Goal: Information Seeking & Learning: Learn about a topic

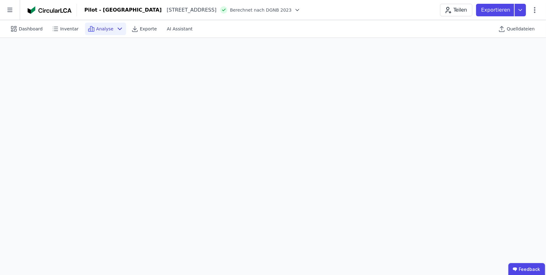
click at [116, 28] on icon at bounding box center [120, 29] width 8 height 8
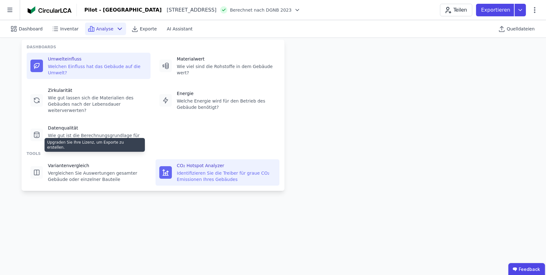
click at [208, 170] on div "Identifizieren Sie die Treiber für graue CO₂ Emissionen Ihres Gebäudes" at bounding box center [226, 176] width 99 height 13
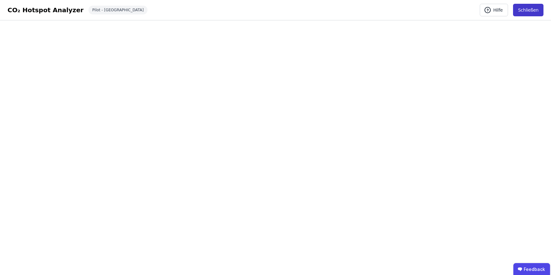
click at [520, 9] on button "Schließen" at bounding box center [528, 10] width 30 height 13
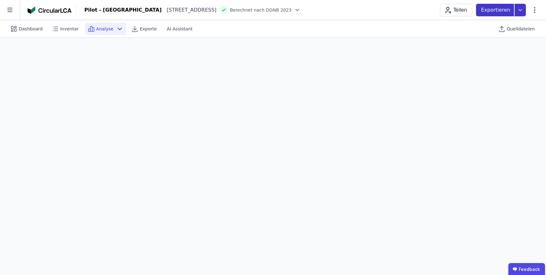
click at [522, 11] on icon at bounding box center [520, 10] width 11 height 13
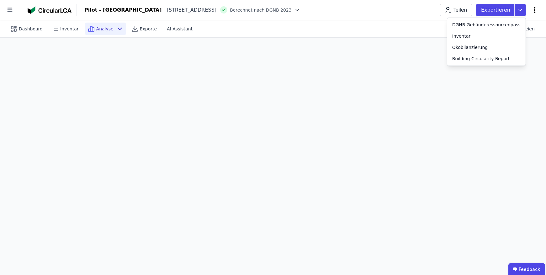
click at [534, 13] on icon at bounding box center [535, 10] width 2 height 6
click at [535, 10] on icon at bounding box center [535, 10] width 2 height 6
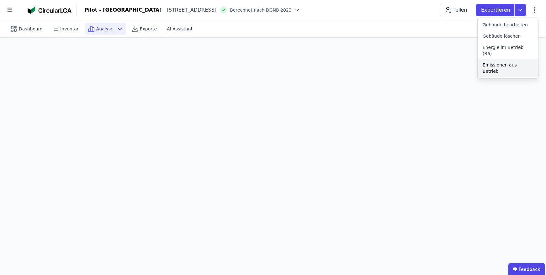
click at [513, 62] on span "Emissionen aus Betrieb" at bounding box center [508, 68] width 50 height 13
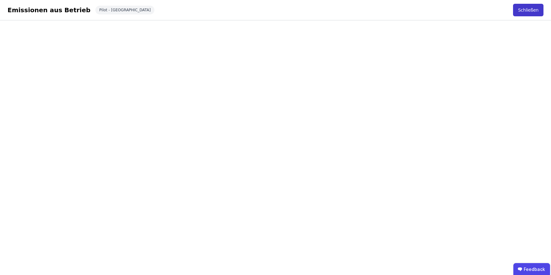
click at [529, 14] on button "Schließen" at bounding box center [528, 10] width 30 height 13
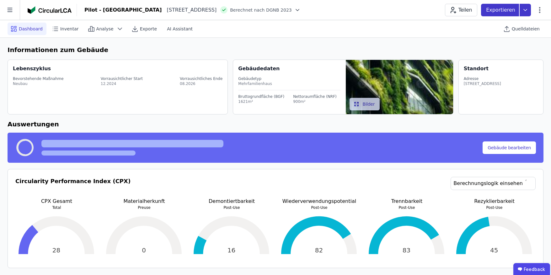
click at [526, 10] on icon at bounding box center [524, 10] width 11 height 13
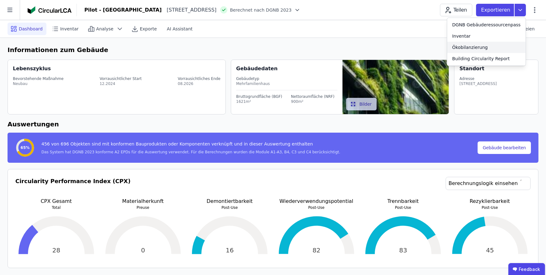
click at [475, 50] on div "Ökobilanzierung" at bounding box center [486, 47] width 78 height 11
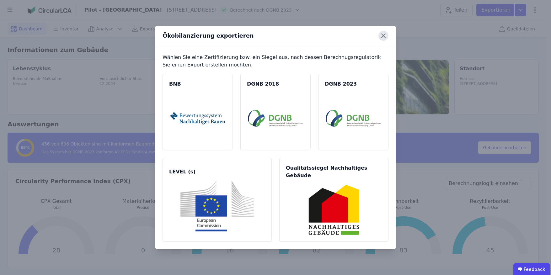
click at [385, 40] on icon at bounding box center [383, 36] width 10 height 10
